Goal: Task Accomplishment & Management: Use online tool/utility

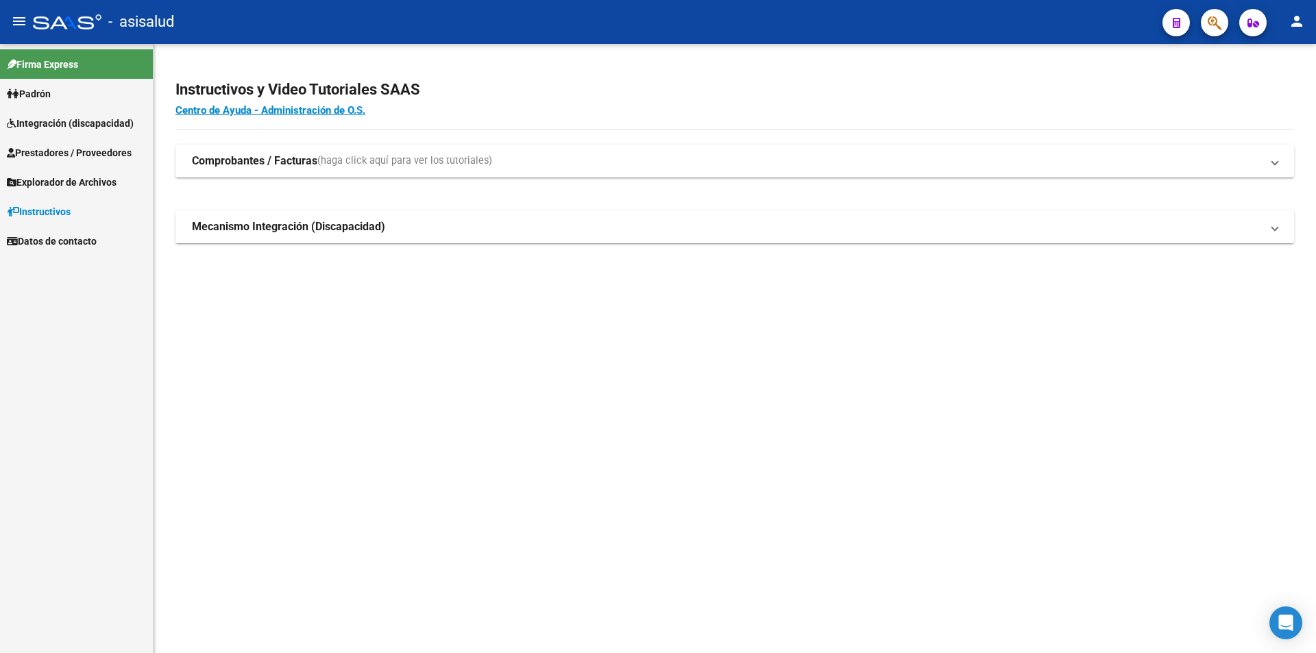
click at [58, 123] on span "Integración (discapacidad)" at bounding box center [70, 123] width 127 height 15
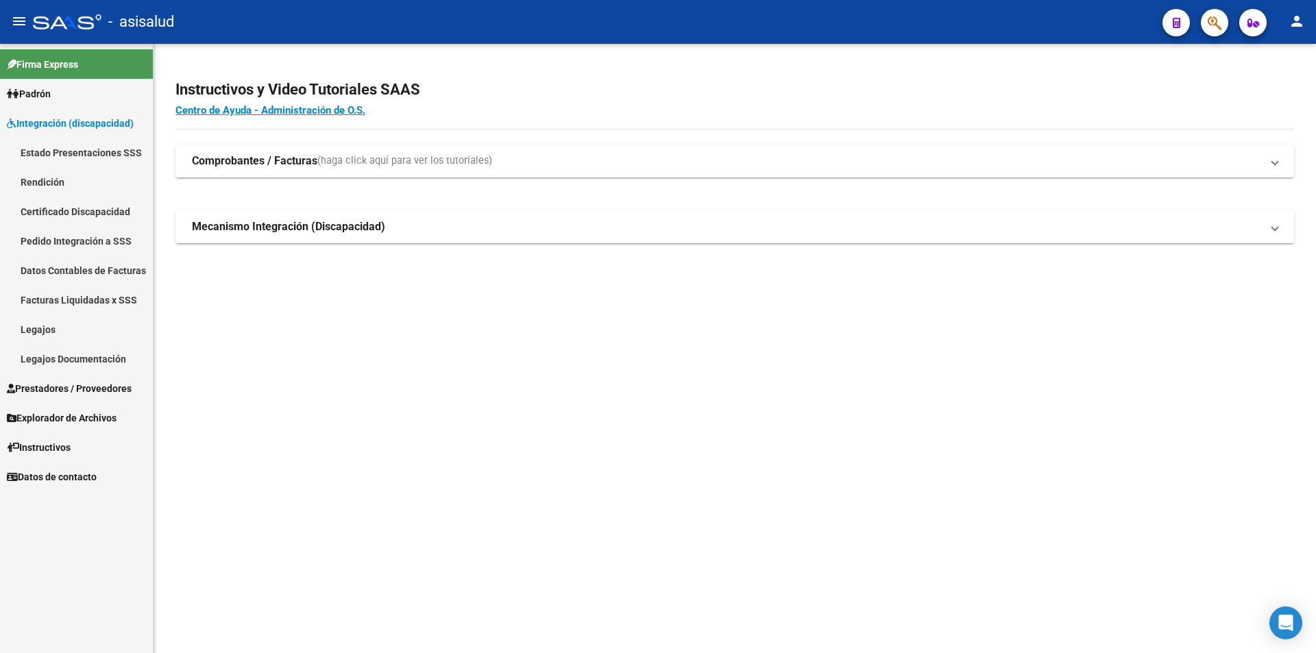
click at [86, 239] on link "Pedido Integración a SSS" at bounding box center [76, 240] width 153 height 29
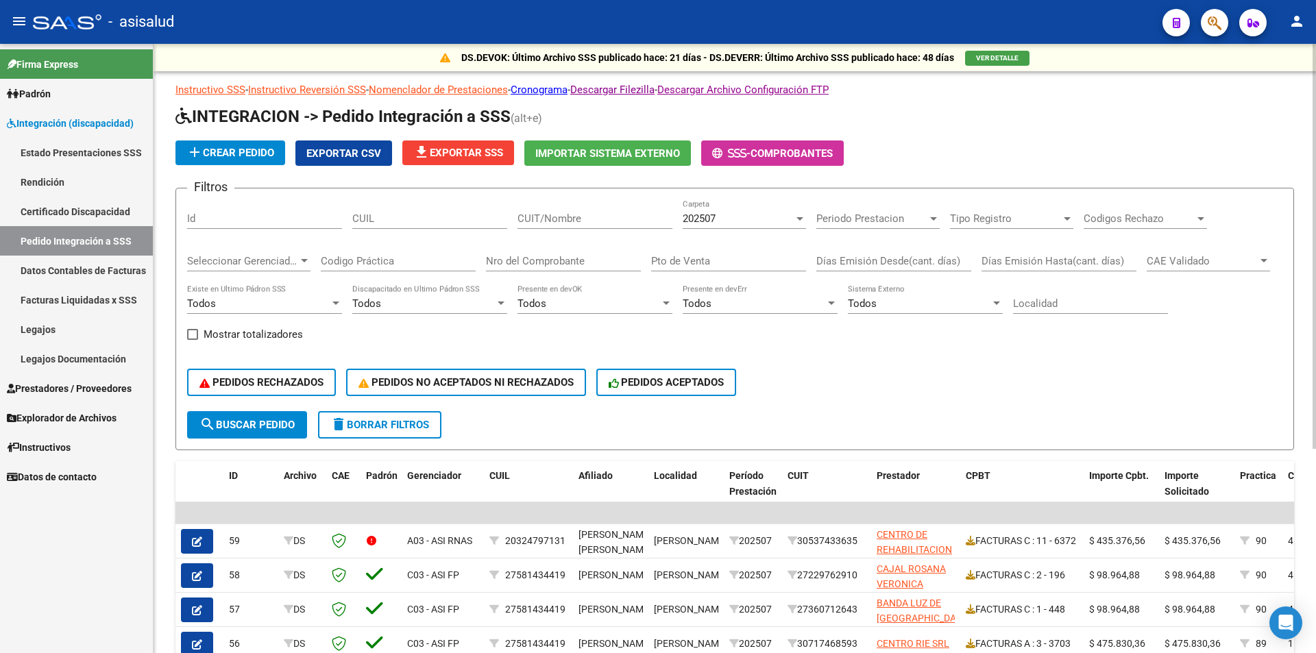
click at [470, 157] on span "file_download Exportar SSS" at bounding box center [458, 153] width 90 height 12
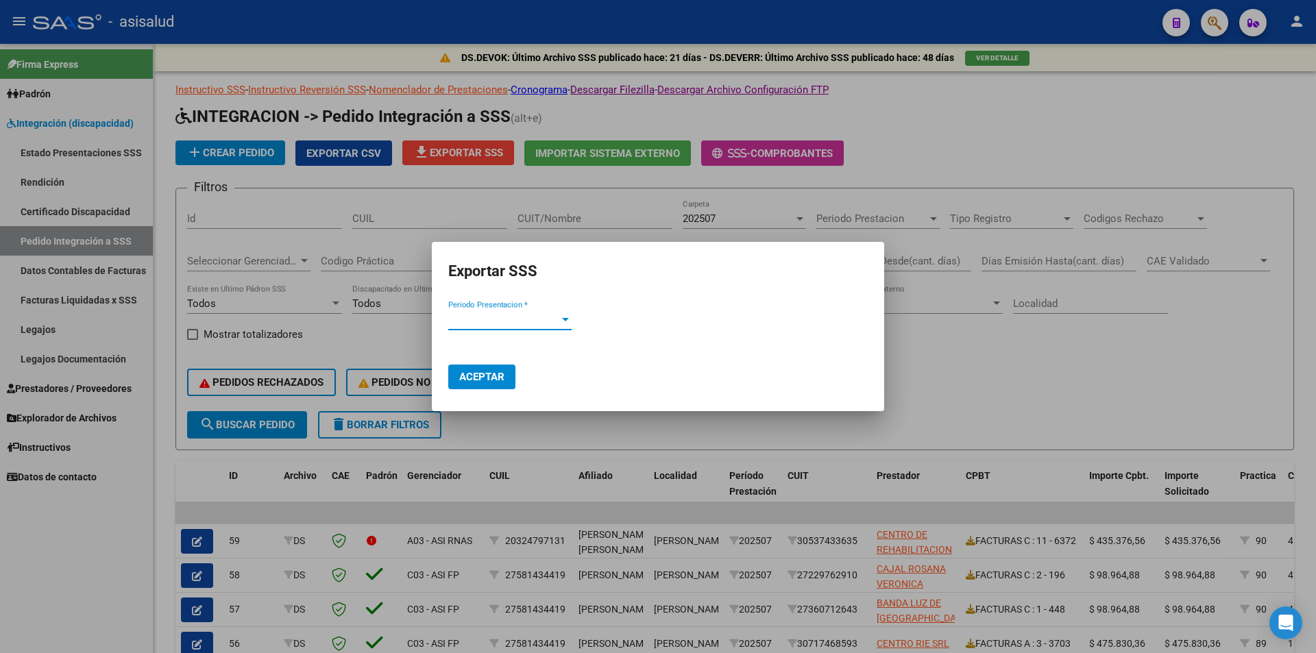
click at [512, 319] on span "Periodo Presentacion *" at bounding box center [503, 319] width 111 height 12
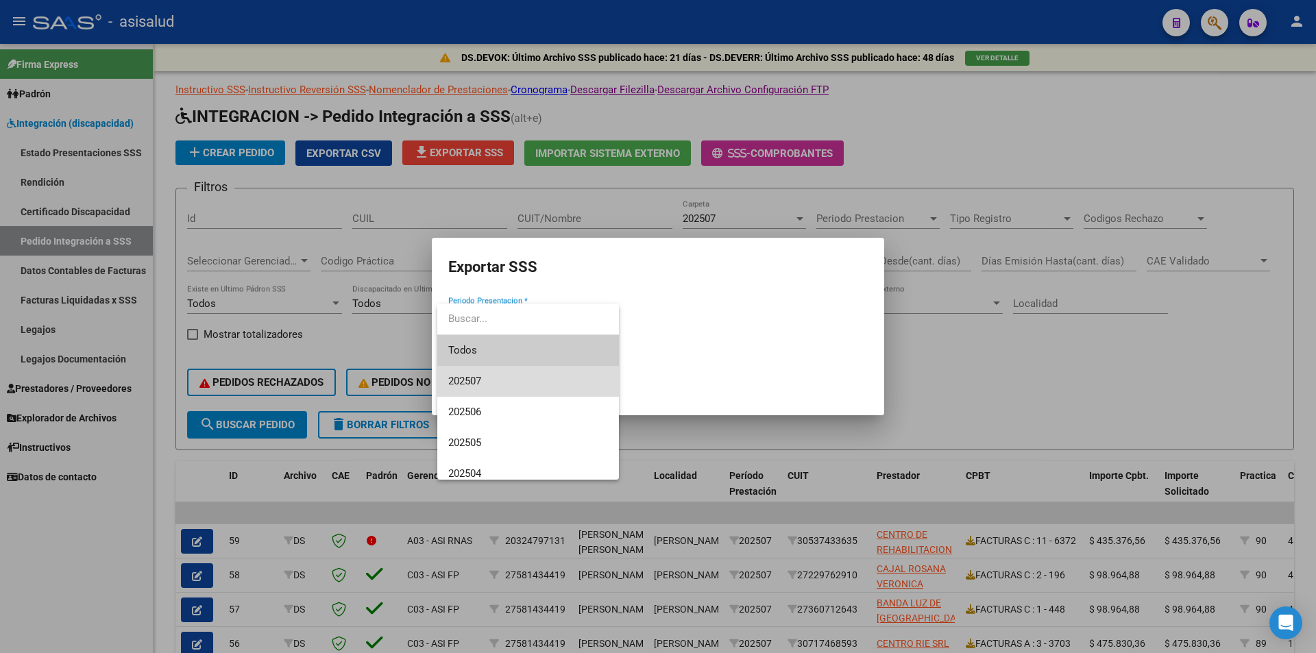
click at [487, 380] on span "202507" at bounding box center [528, 381] width 160 height 31
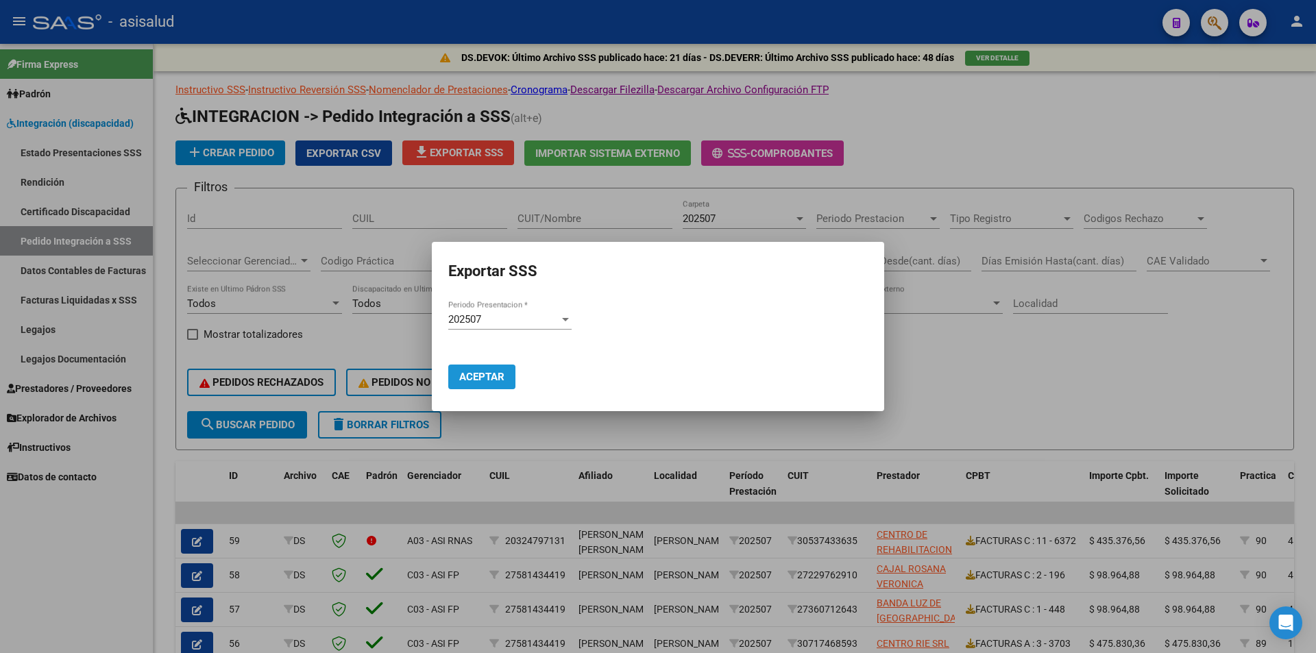
click at [487, 380] on span "Aceptar" at bounding box center [481, 377] width 45 height 12
click at [489, 376] on span "Aceptar" at bounding box center [481, 377] width 45 height 12
click at [1088, 338] on div at bounding box center [658, 326] width 1316 height 653
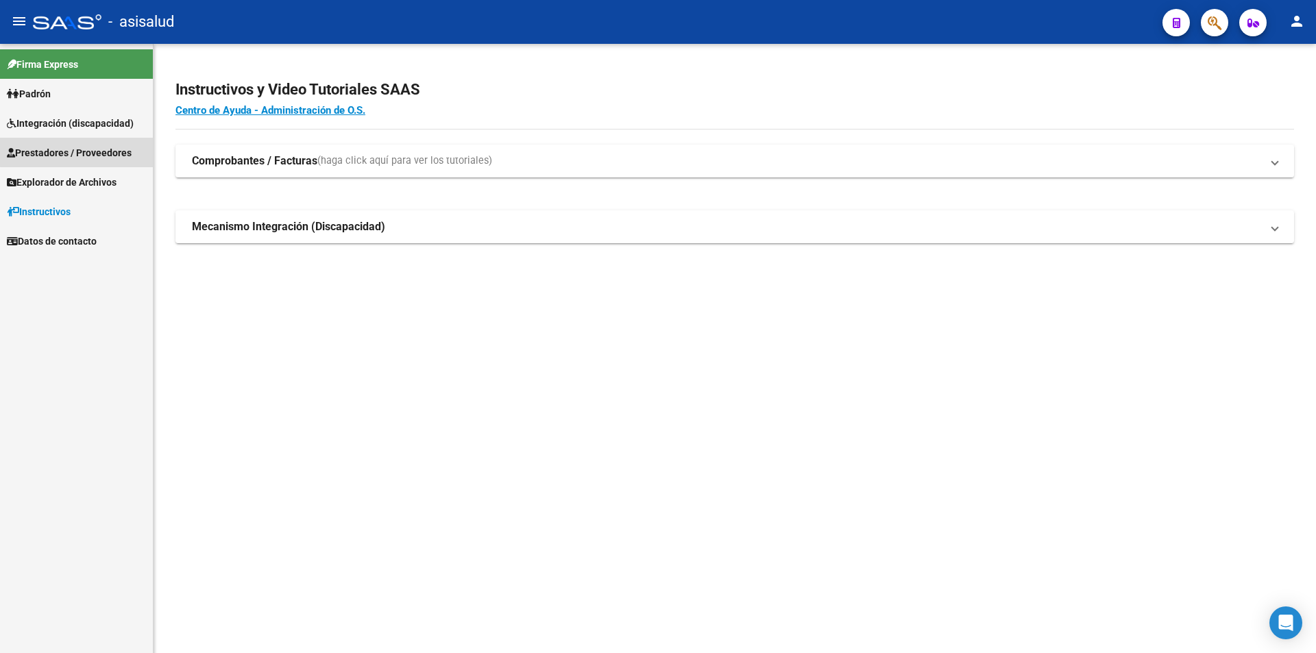
click at [95, 147] on span "Prestadores / Proveedores" at bounding box center [69, 152] width 125 height 15
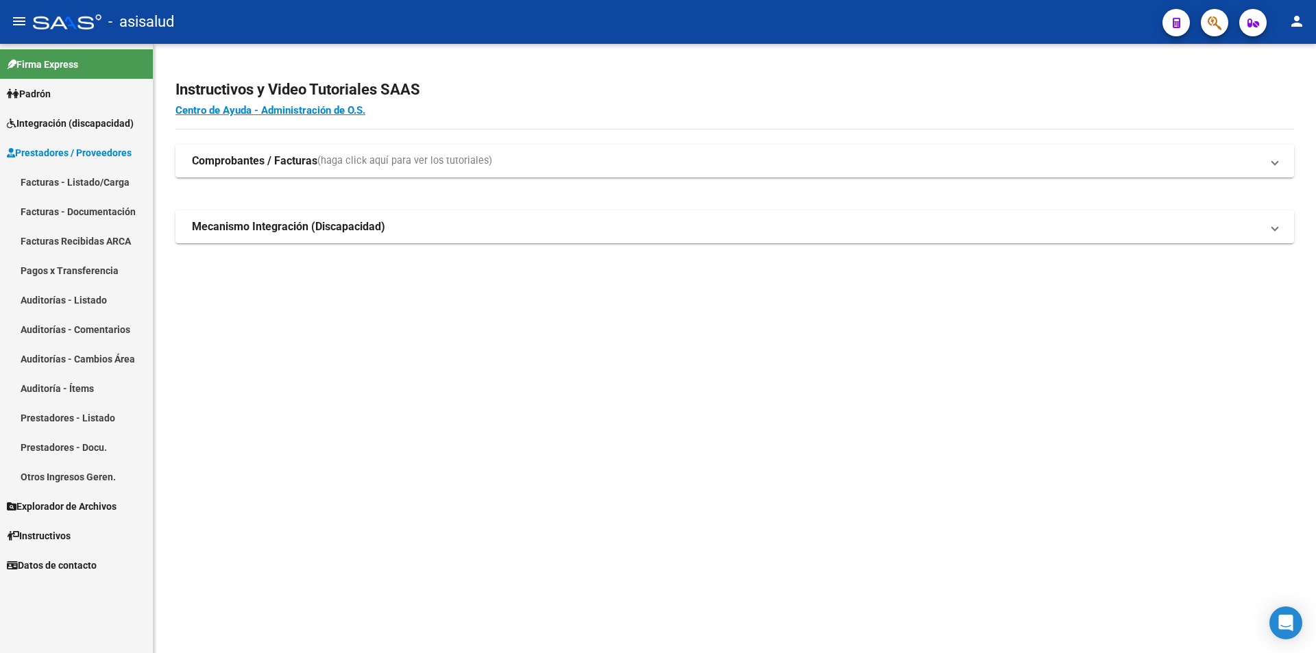
click at [92, 128] on span "Integración (discapacidad)" at bounding box center [70, 123] width 127 height 15
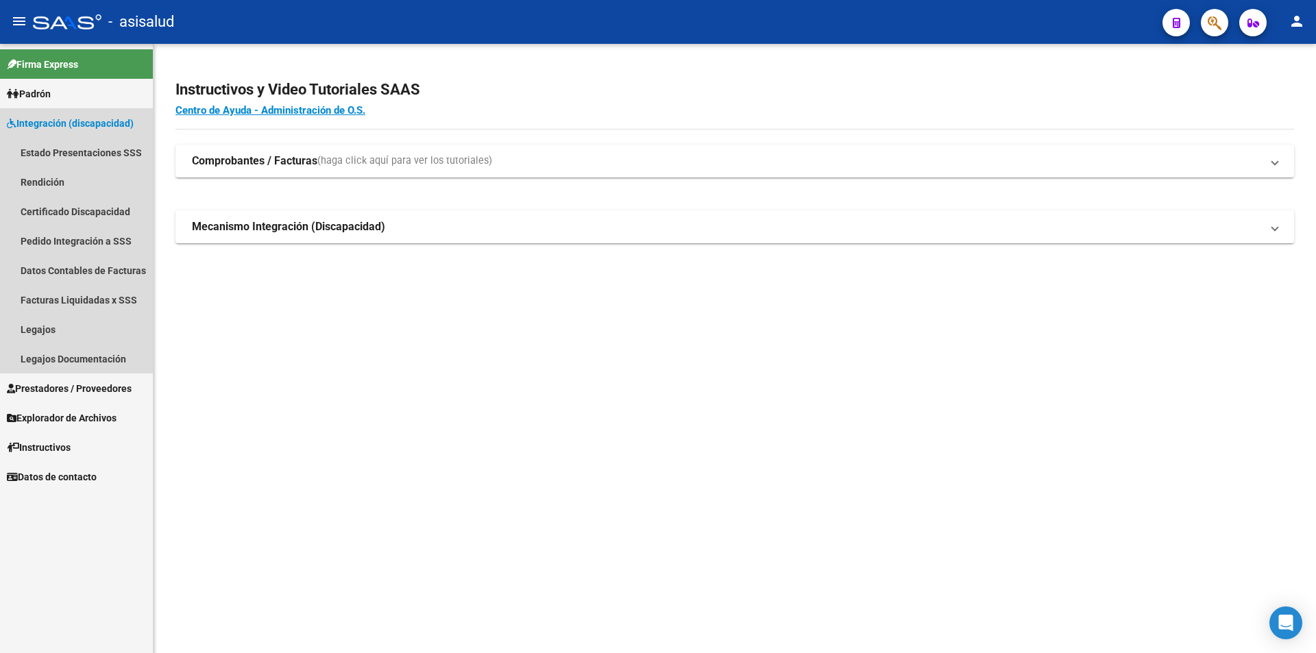
click at [74, 126] on span "Integración (discapacidad)" at bounding box center [70, 123] width 127 height 15
